Goal: Find specific page/section: Find specific page/section

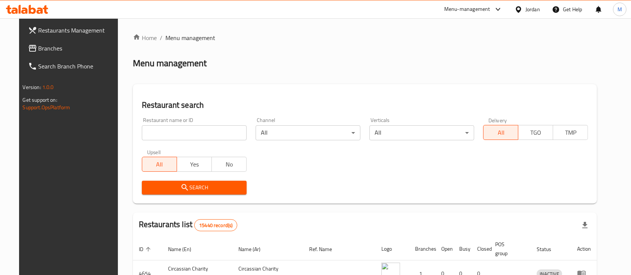
click at [178, 136] on input "search" at bounding box center [194, 132] width 105 height 15
type input "s"
type input "Dajaj Al khair"
click button "Search" at bounding box center [194, 188] width 105 height 14
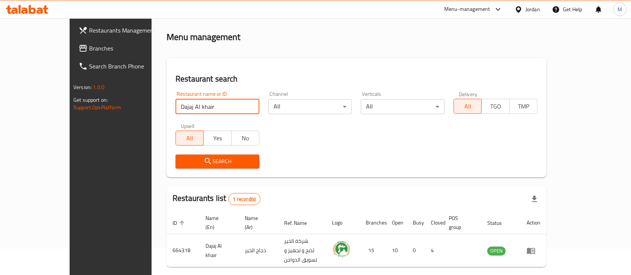
scroll to position [44, 0]
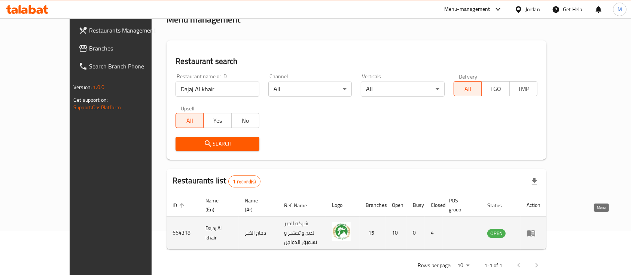
click at [541, 229] on link "enhanced table" at bounding box center [534, 233] width 14 height 9
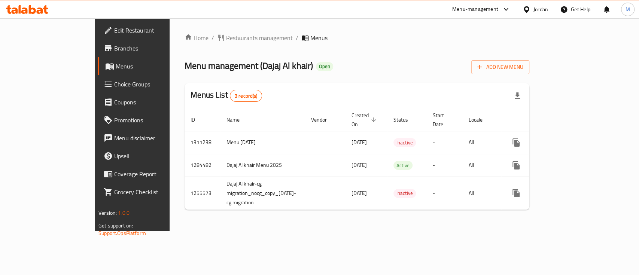
click at [98, 54] on link "Branches" at bounding box center [150, 48] width 104 height 18
